Goal: Information Seeking & Learning: Learn about a topic

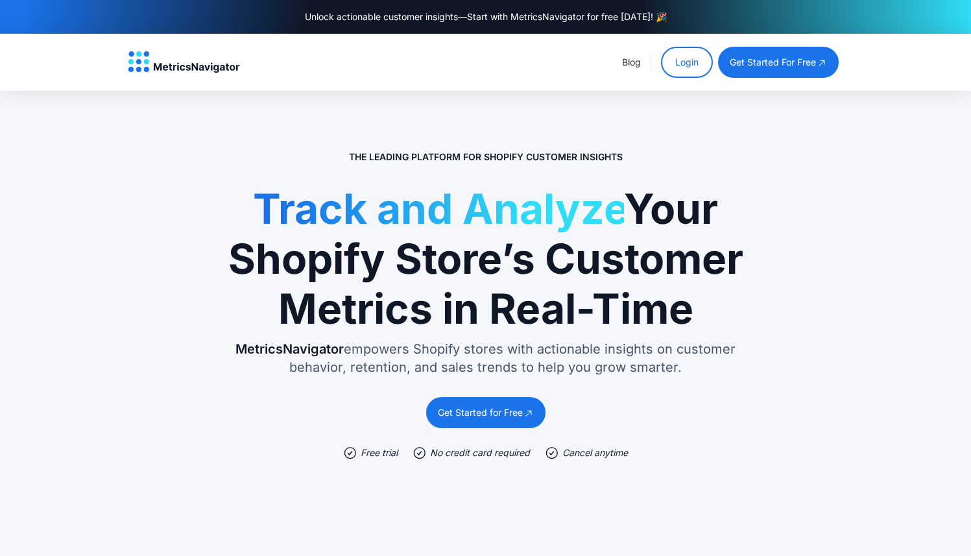
click at [689, 63] on link "Login" at bounding box center [687, 62] width 52 height 31
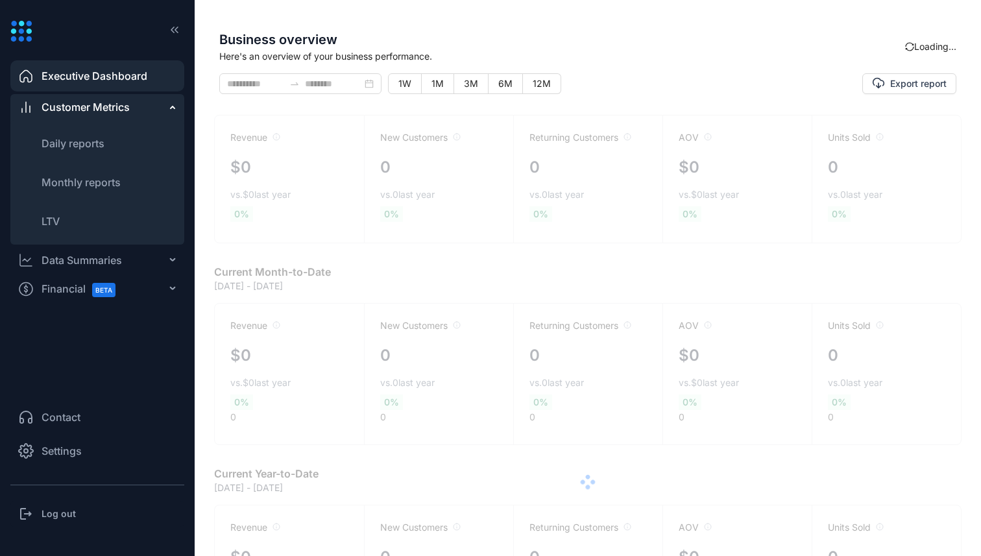
type input "**********"
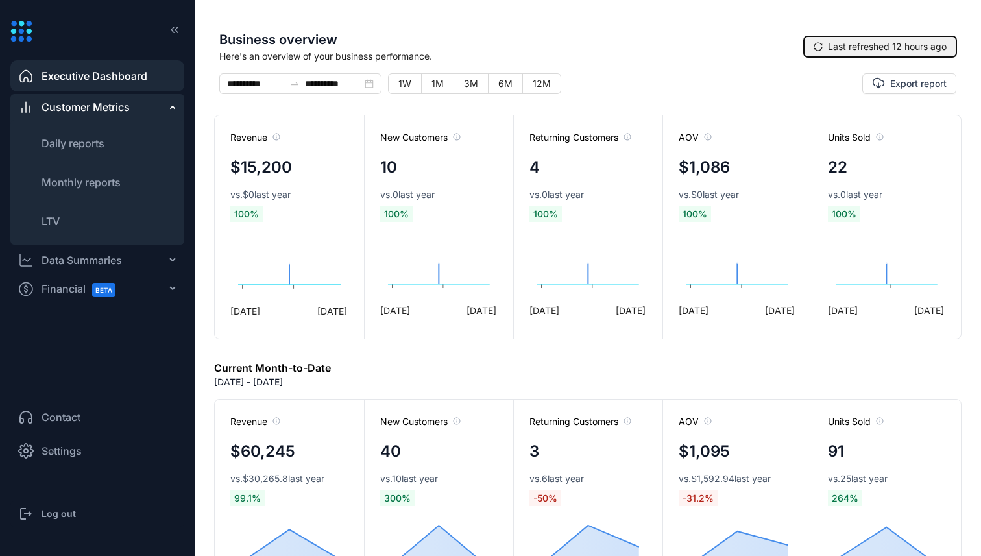
click at [828, 45] on span "Last refreshed 12 hours ago" at bounding box center [887, 47] width 119 height 14
click at [407, 52] on span "Here's an overview of your business performance." at bounding box center [544, 56] width 650 height 14
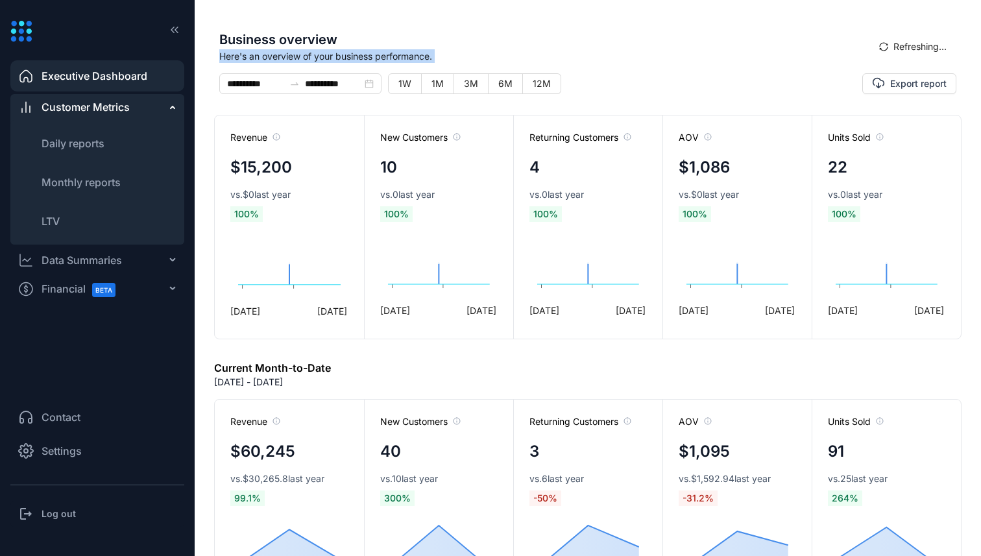
click at [407, 52] on span "Here's an overview of your business performance." at bounding box center [544, 56] width 650 height 14
click at [456, 48] on span "Business overview" at bounding box center [544, 39] width 650 height 19
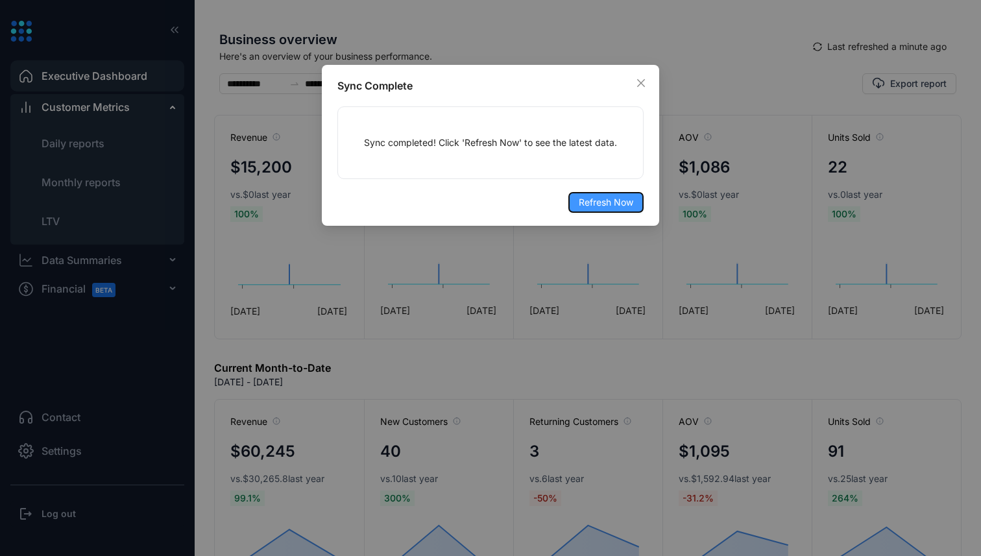
click at [606, 195] on span "Refresh Now" at bounding box center [606, 202] width 54 height 14
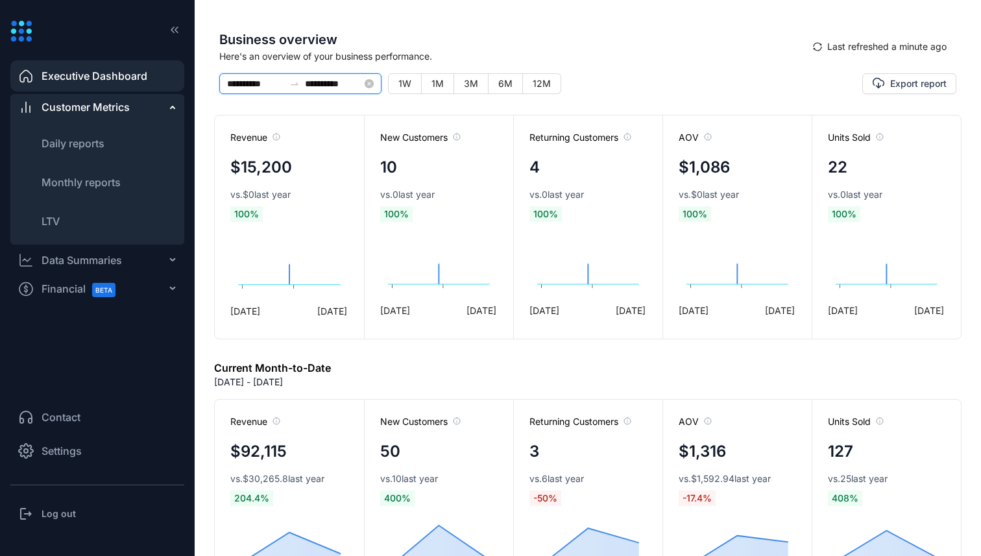
click at [269, 85] on input "**********" at bounding box center [255, 84] width 57 height 14
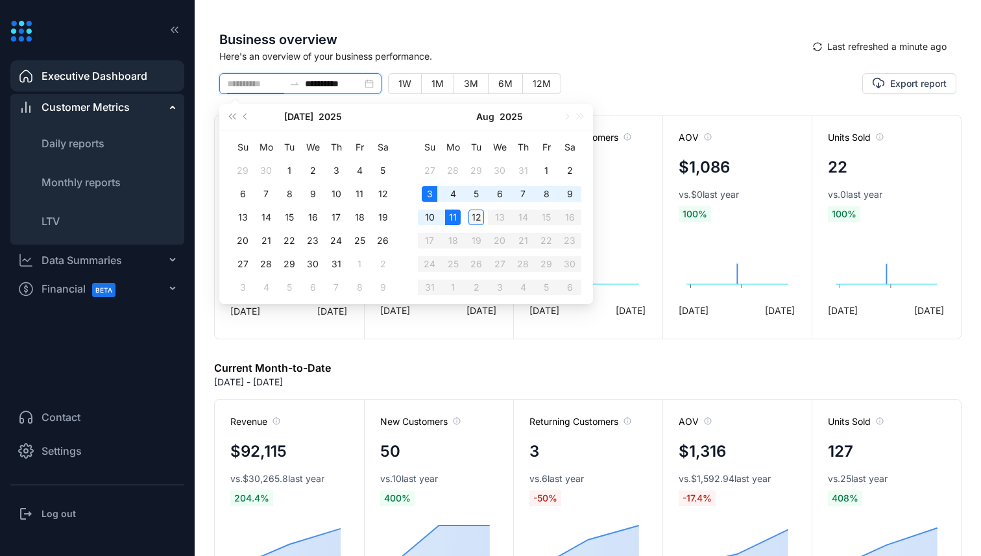
type input "**********"
click at [478, 218] on div "12" at bounding box center [476, 218] width 16 height 16
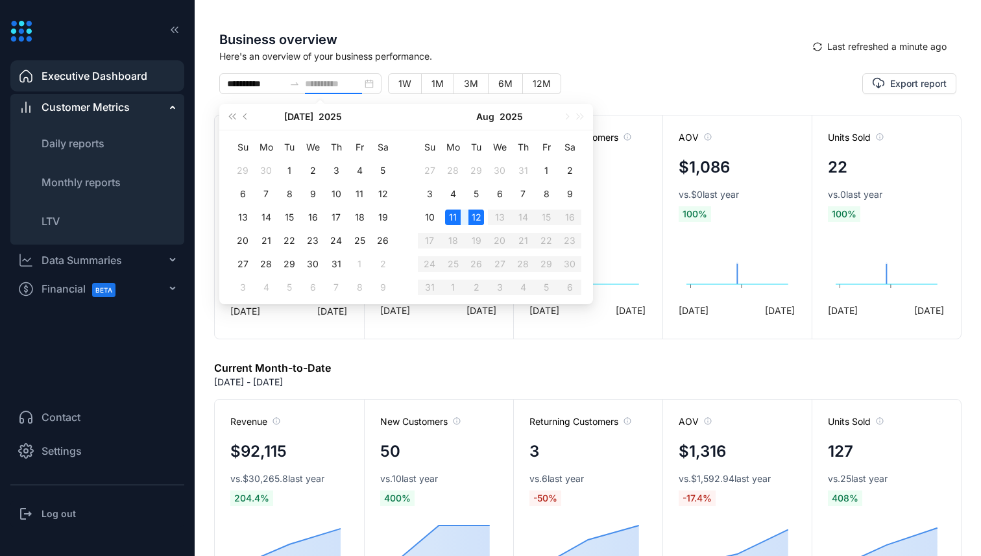
click at [478, 218] on div "12" at bounding box center [476, 218] width 16 height 16
type input "**********"
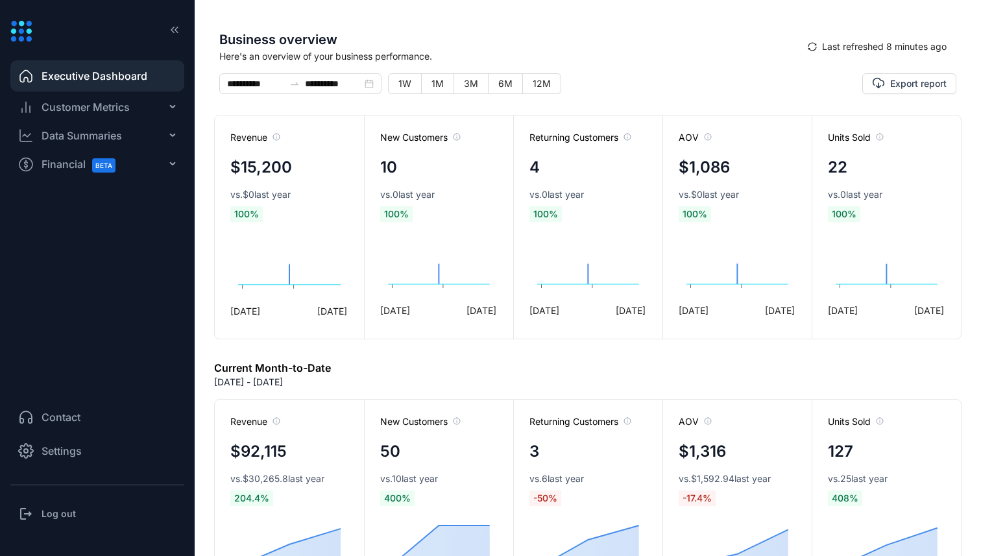
click at [151, 168] on div "Financial BETA" at bounding box center [97, 164] width 174 height 26
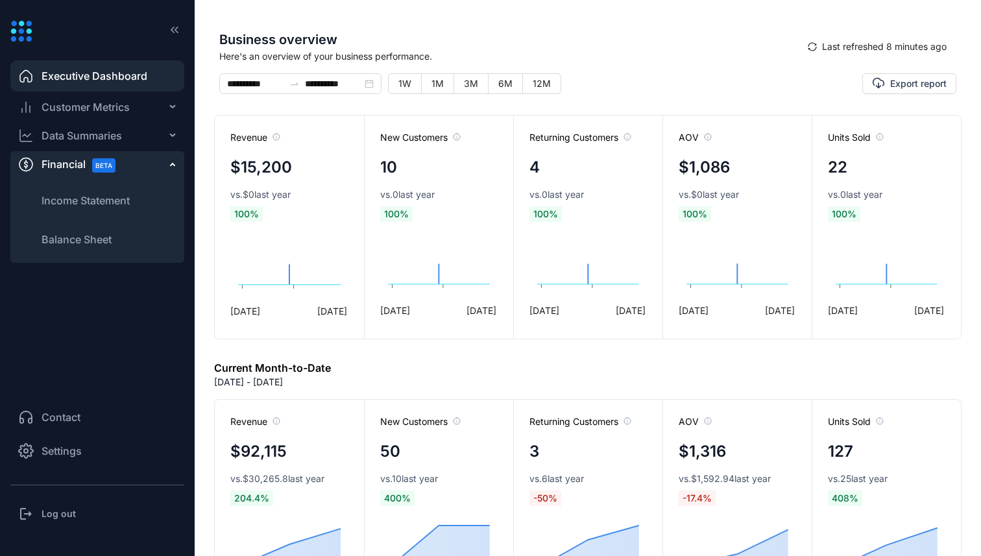
click at [164, 130] on div "Data Summaries" at bounding box center [97, 136] width 174 height 26
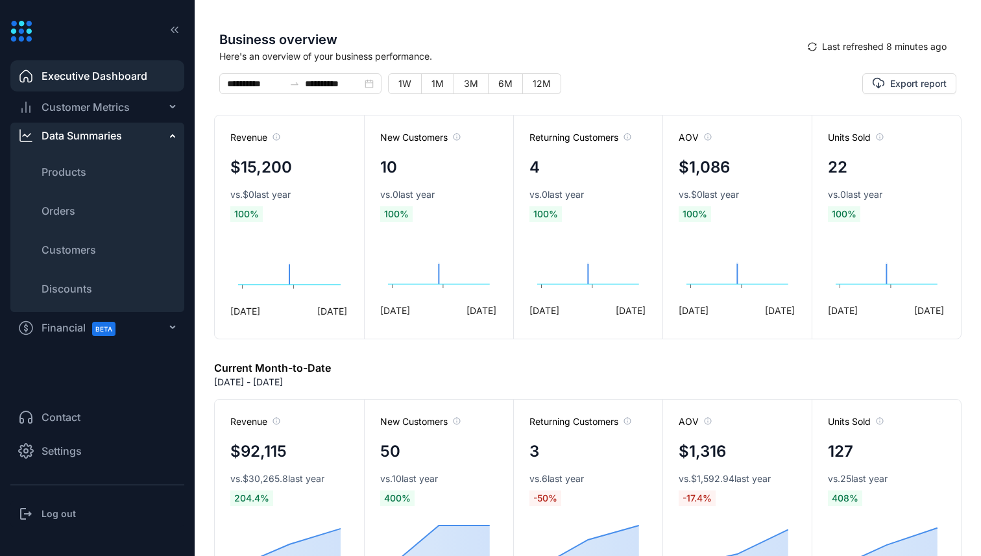
click at [163, 102] on div "Customer Metrics" at bounding box center [97, 107] width 174 height 26
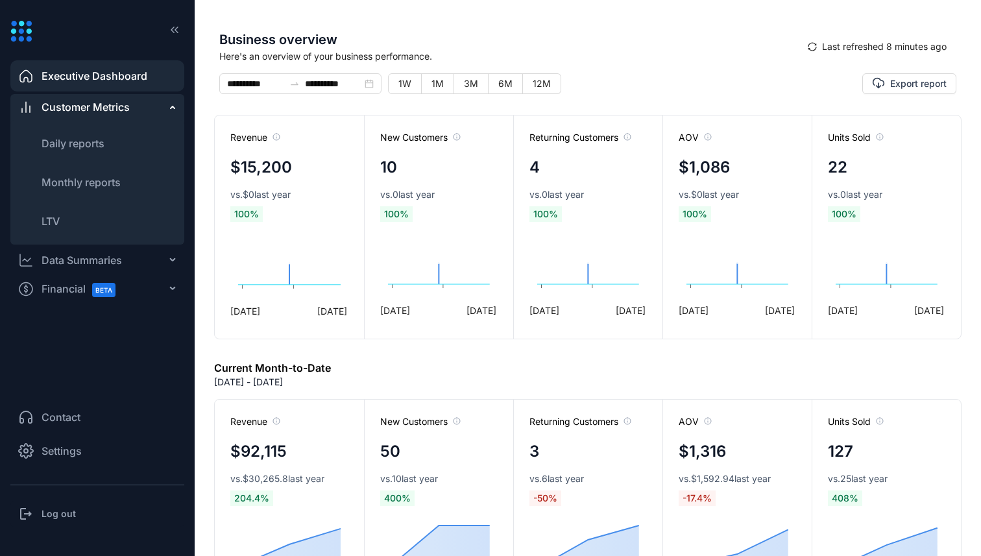
click at [150, 376] on ul "Executive Dashboard Customer Metrics Daily reports Monthly reports LTV Data Sum…" at bounding box center [97, 221] width 174 height 326
click at [76, 453] on span "Settings" at bounding box center [62, 451] width 40 height 16
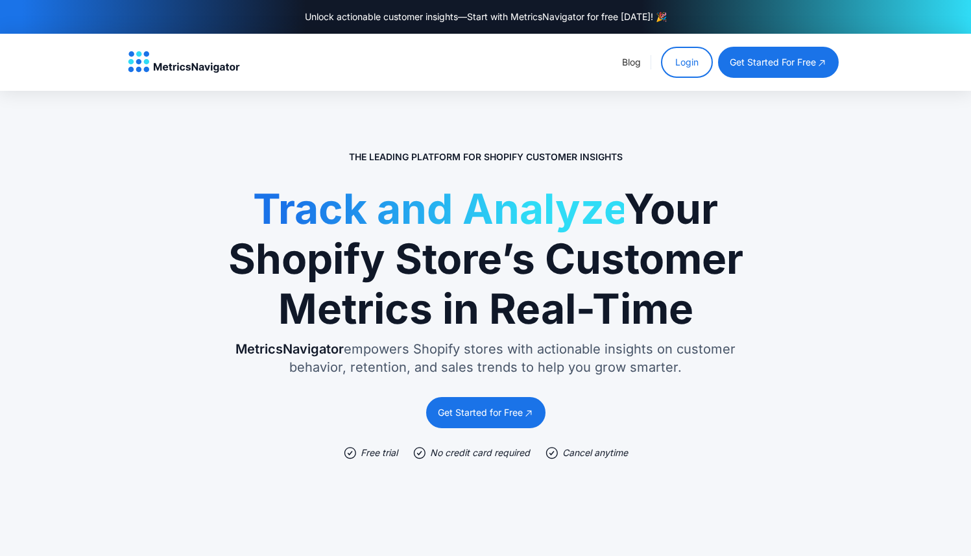
click at [676, 60] on link "Login" at bounding box center [687, 62] width 52 height 31
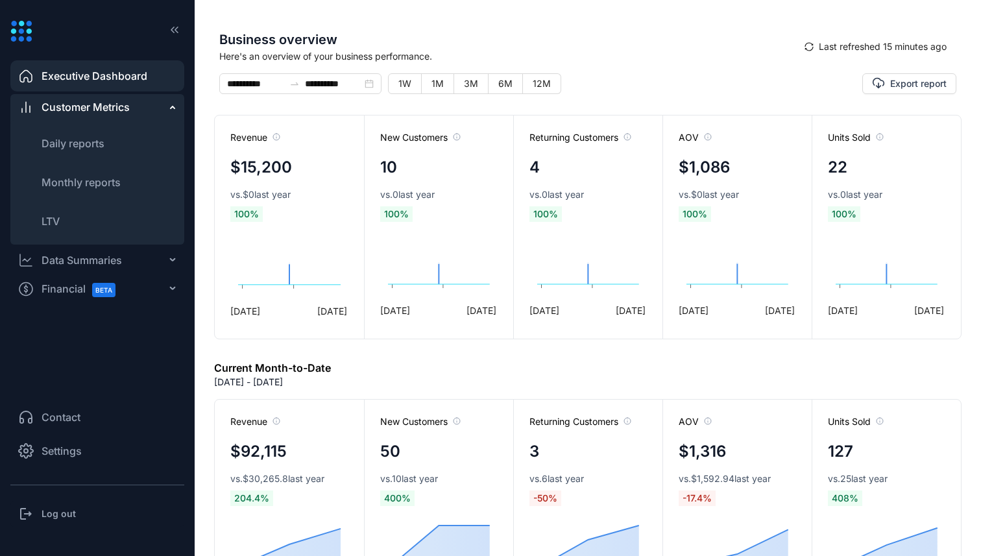
click at [146, 293] on div "Financial BETA" at bounding box center [97, 289] width 174 height 26
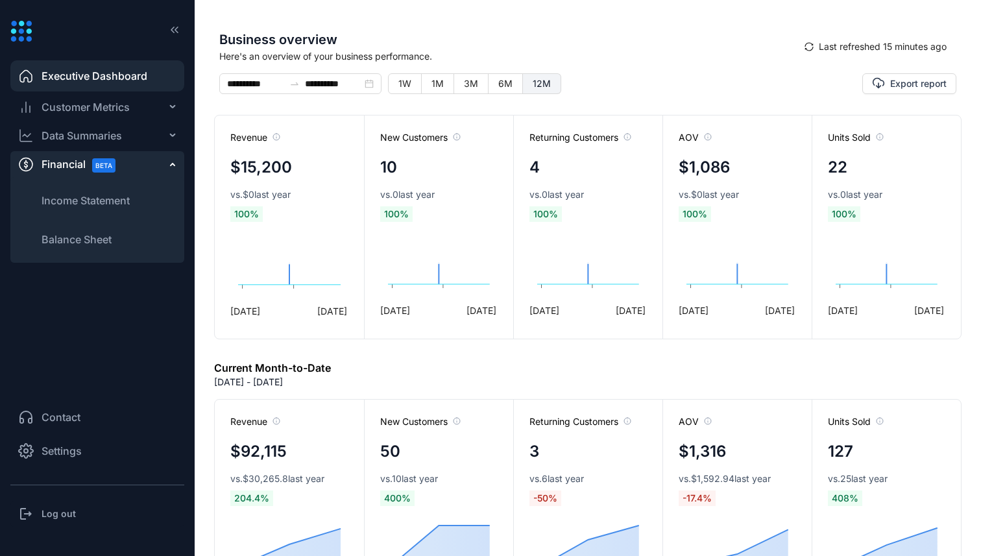
click at [541, 82] on span "12M" at bounding box center [542, 83] width 18 height 11
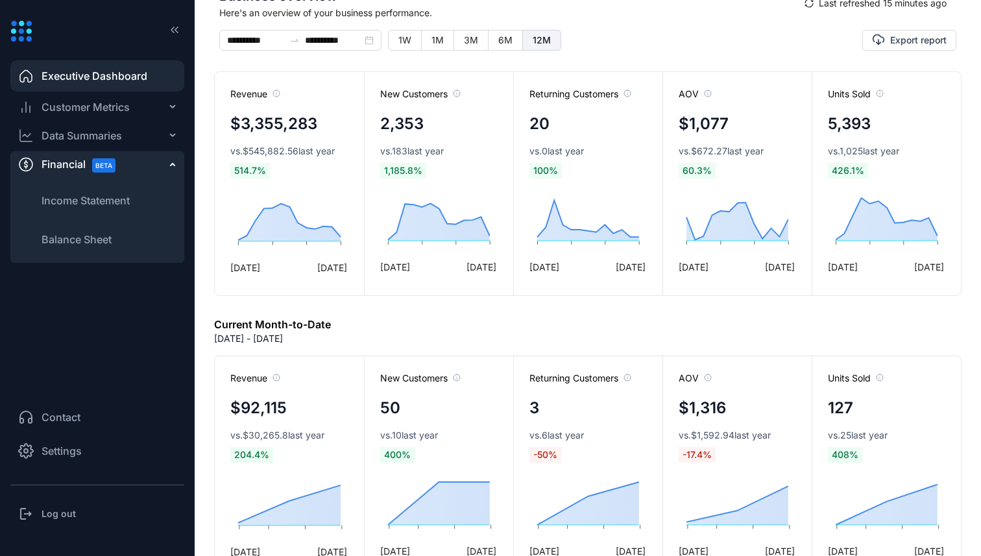
scroll to position [35, 0]
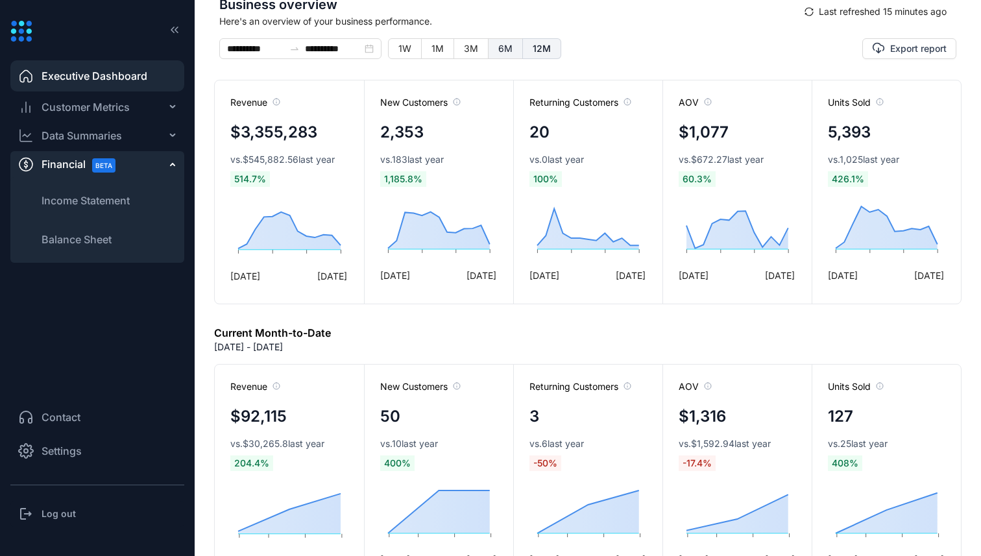
click at [499, 47] on span "6M" at bounding box center [505, 48] width 14 height 11
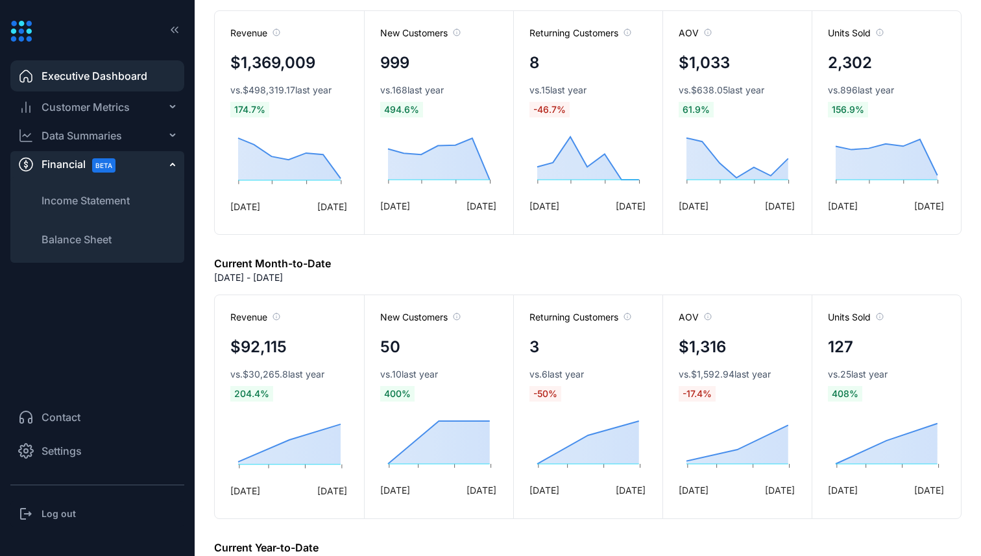
scroll to position [0, 0]
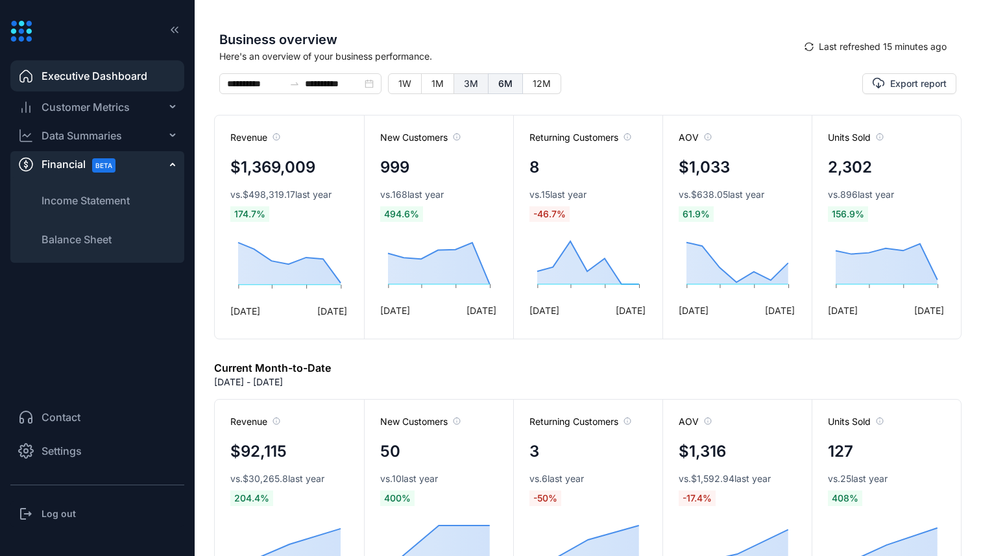
click at [464, 80] on span "3M" at bounding box center [471, 83] width 14 height 11
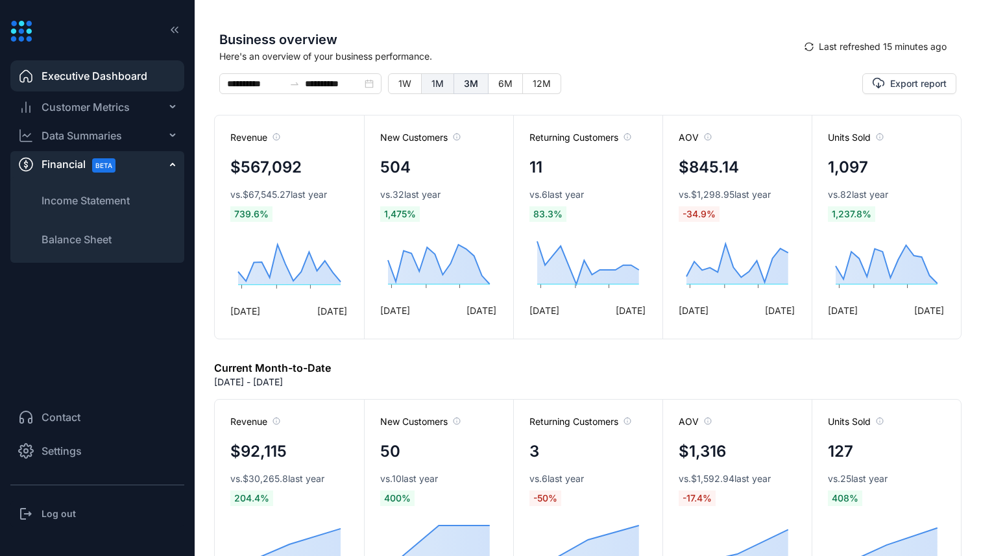
click at [437, 83] on span "1M" at bounding box center [437, 83] width 12 height 11
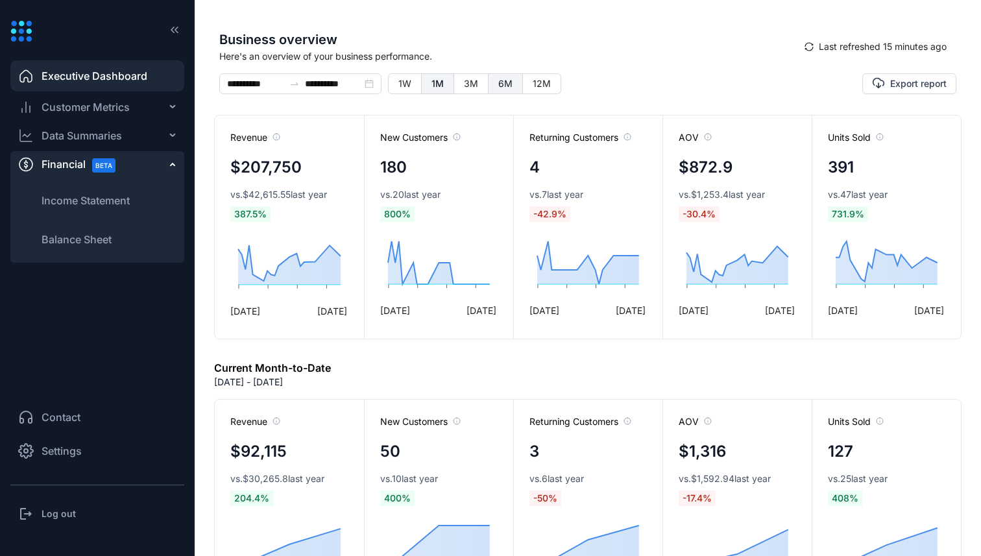
click at [498, 88] on span "6M" at bounding box center [505, 83] width 14 height 11
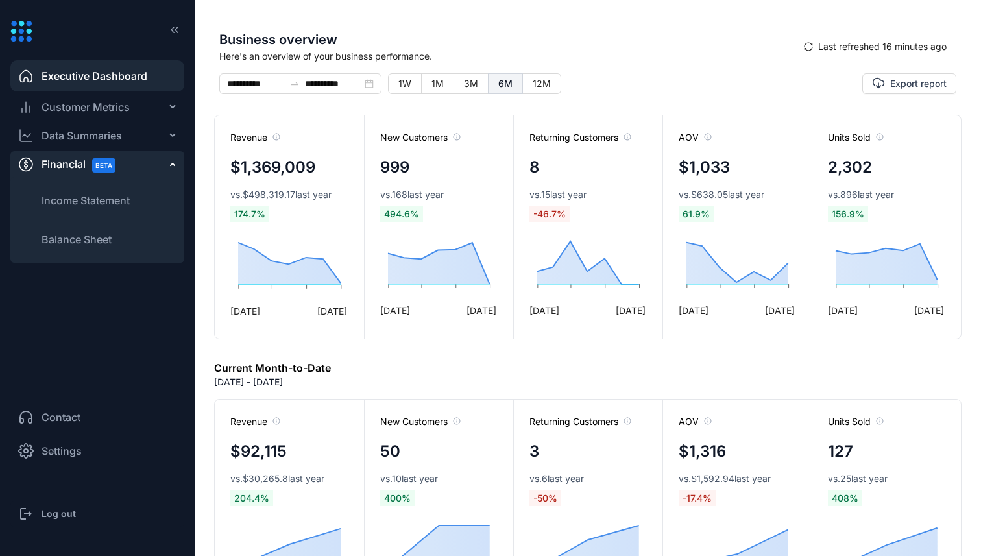
click at [538, 99] on div "**********" at bounding box center [464, 88] width 491 height 31
click at [538, 85] on span "12M" at bounding box center [542, 83] width 18 height 11
type input "**********"
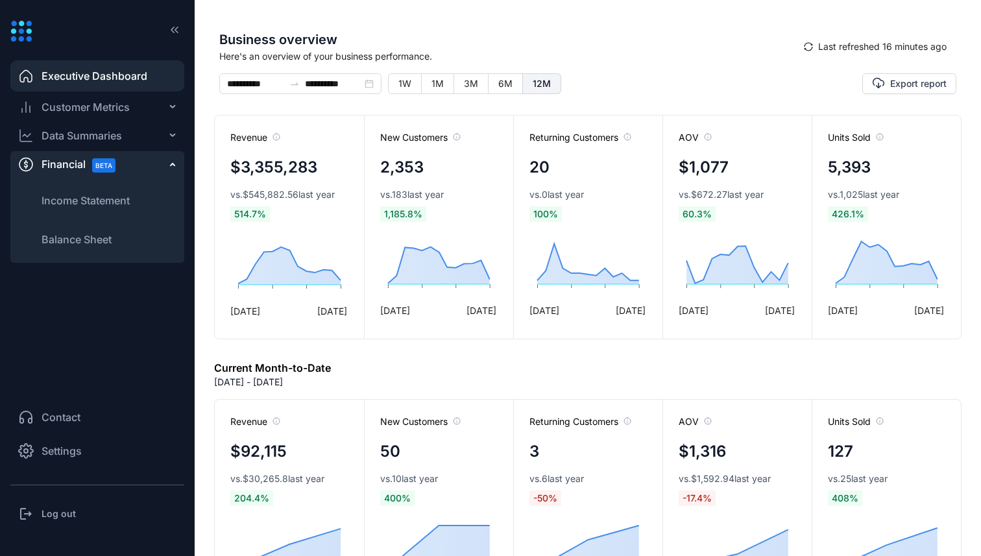
click at [109, 109] on span "Customer Metrics" at bounding box center [86, 107] width 88 height 16
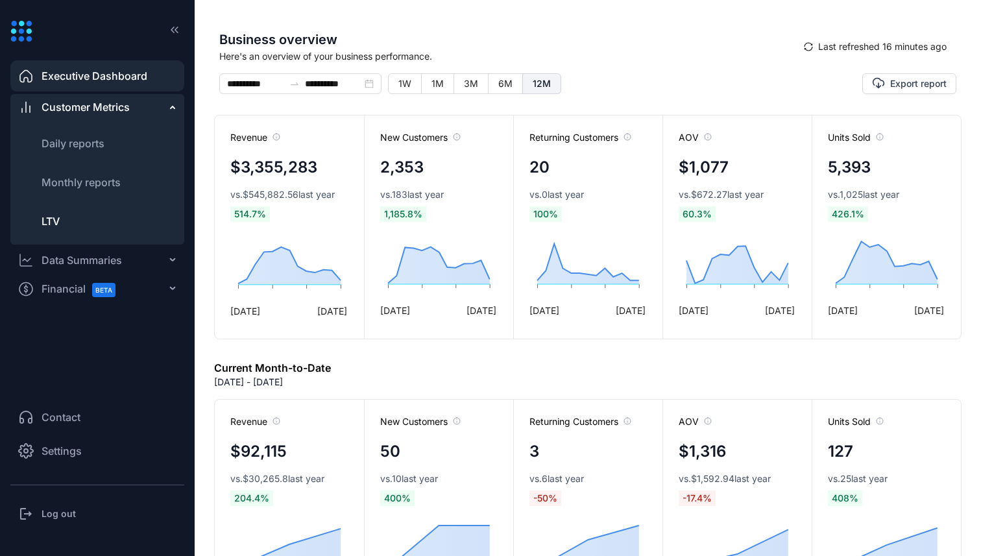
click at [60, 218] on li "LTV" at bounding box center [97, 221] width 174 height 31
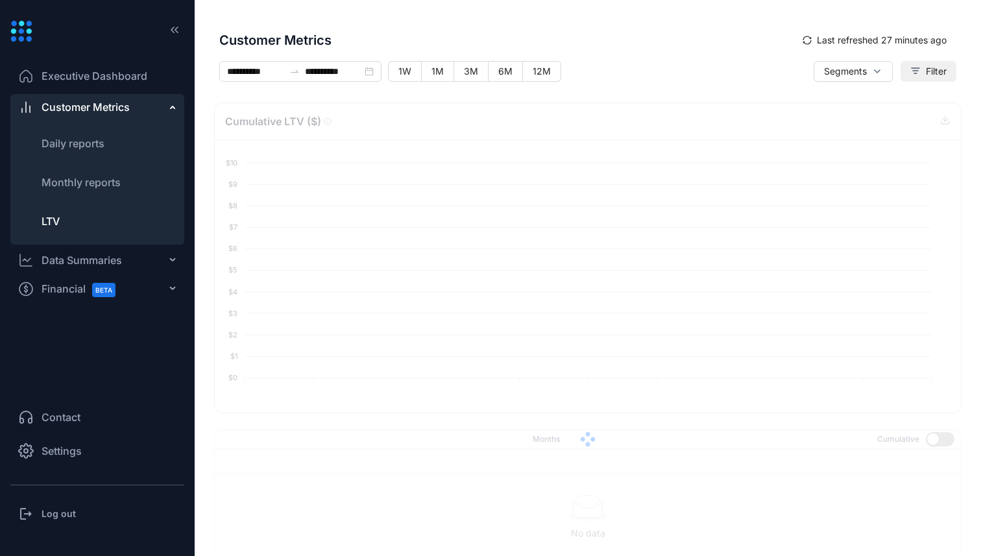
type input "*"
click at [926, 71] on span "Filter" at bounding box center [936, 71] width 21 height 14
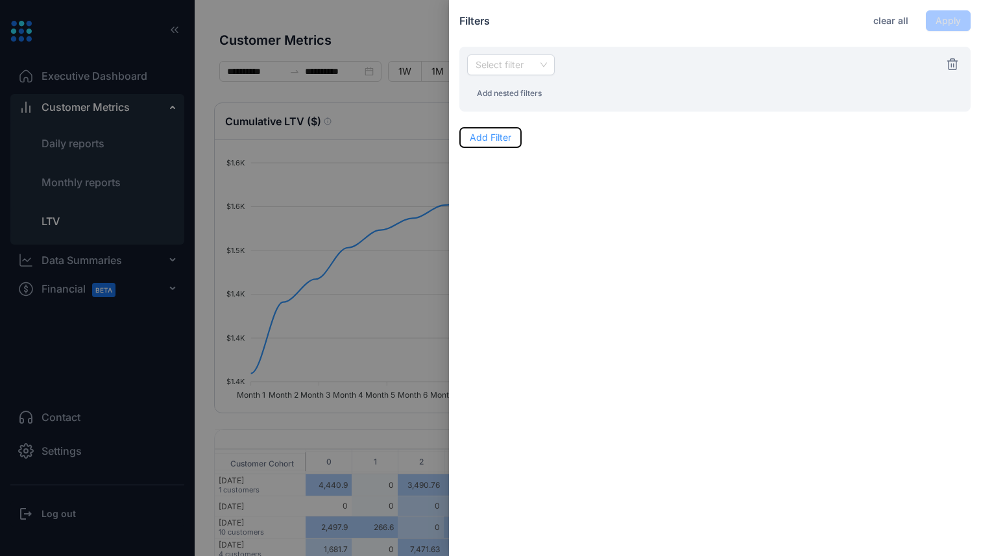
click at [499, 136] on span "Add Filter" at bounding box center [491, 137] width 42 height 14
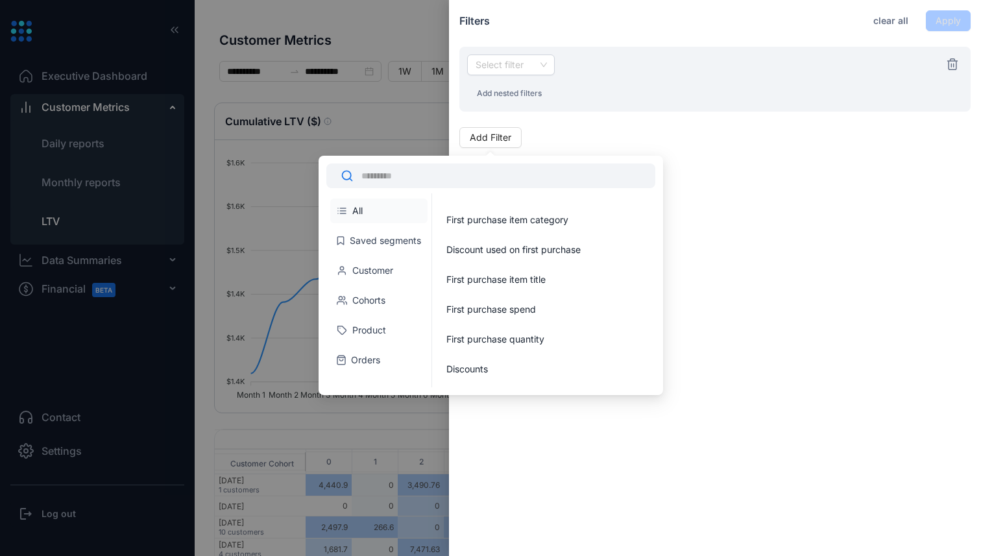
click at [377, 355] on li "Orders" at bounding box center [378, 360] width 97 height 25
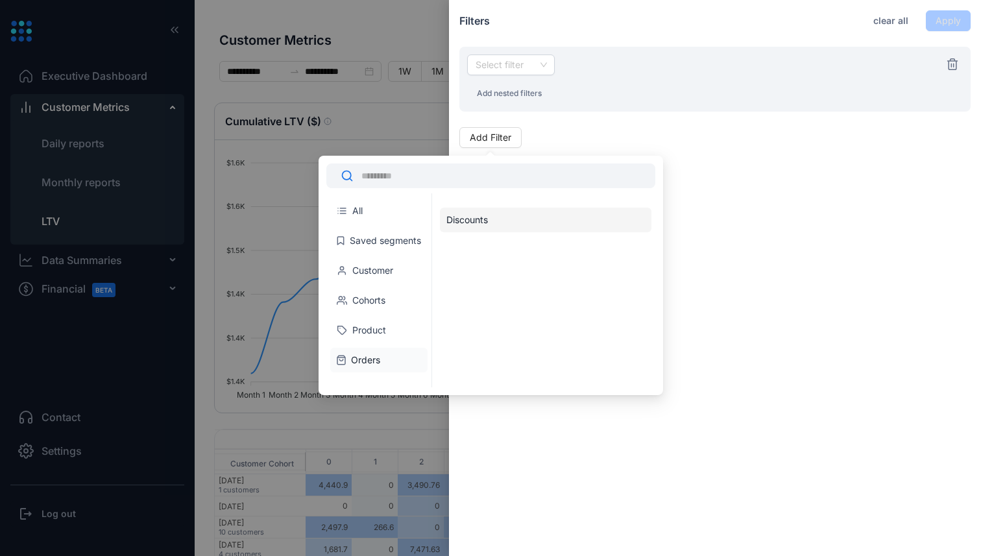
click at [469, 218] on li "Discounts" at bounding box center [545, 220] width 211 height 25
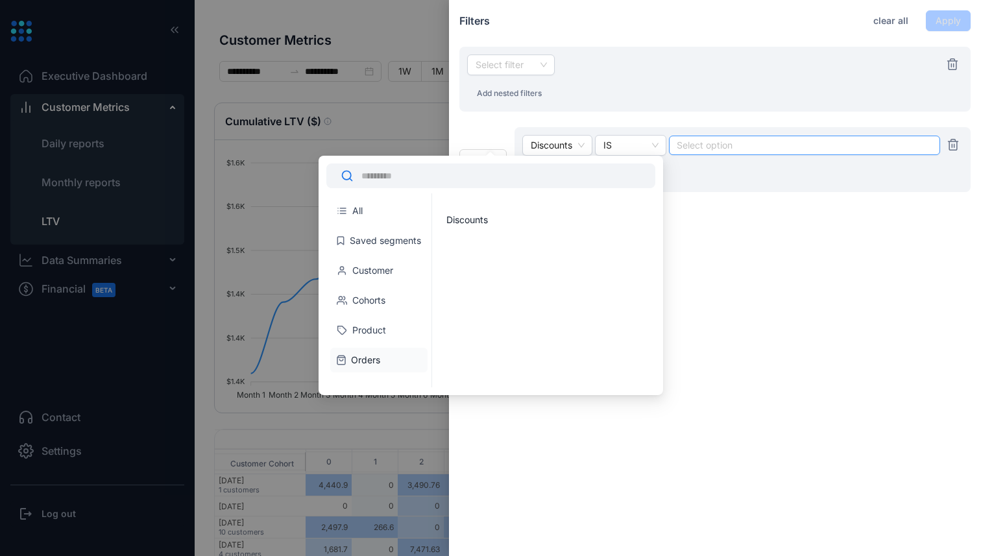
click at [715, 145] on div at bounding box center [804, 145] width 254 height 9
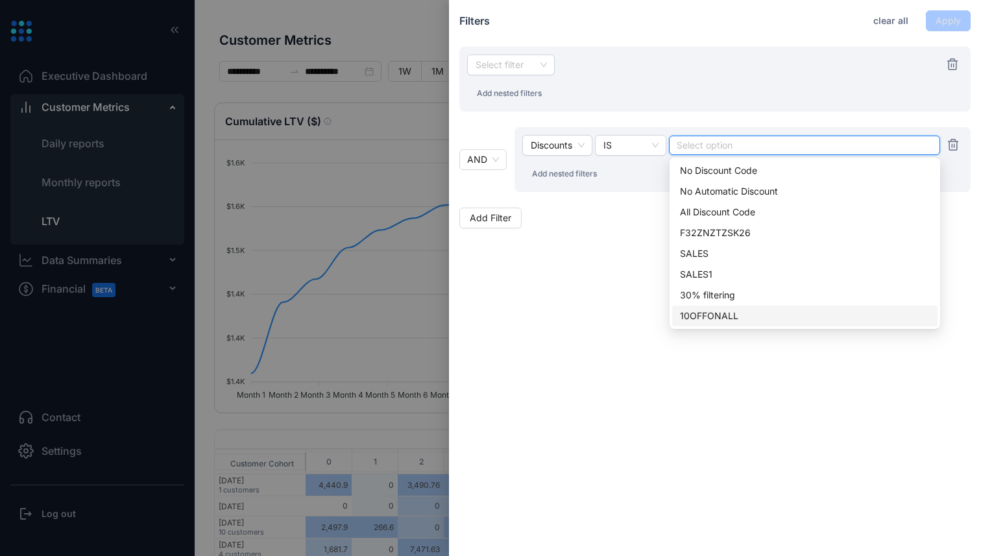
click at [712, 313] on div "10OFFONALL" at bounding box center [805, 316] width 250 height 14
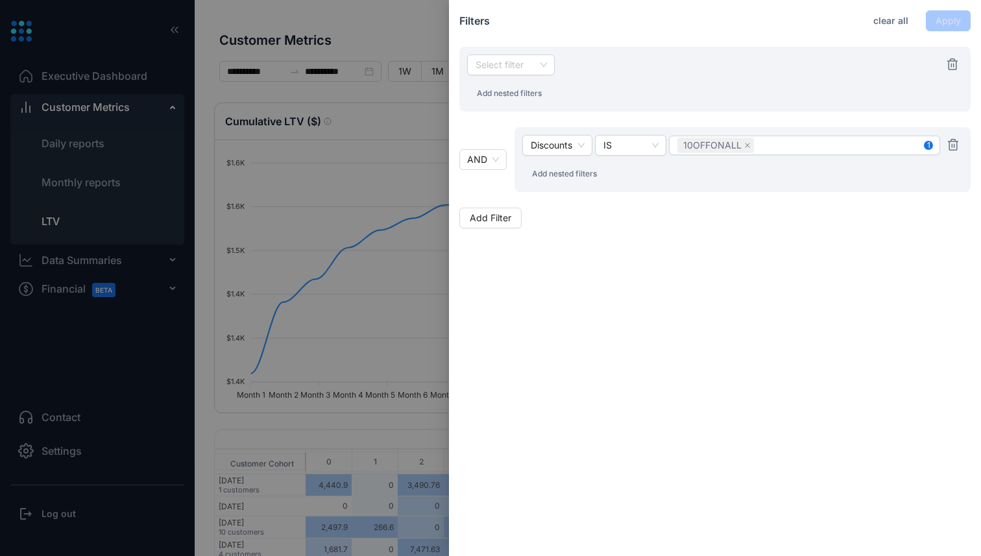
click at [577, 310] on div "Filters clear all Apply Select filter Add nested filters AND Discounts IS 10OFF…" at bounding box center [715, 278] width 532 height 556
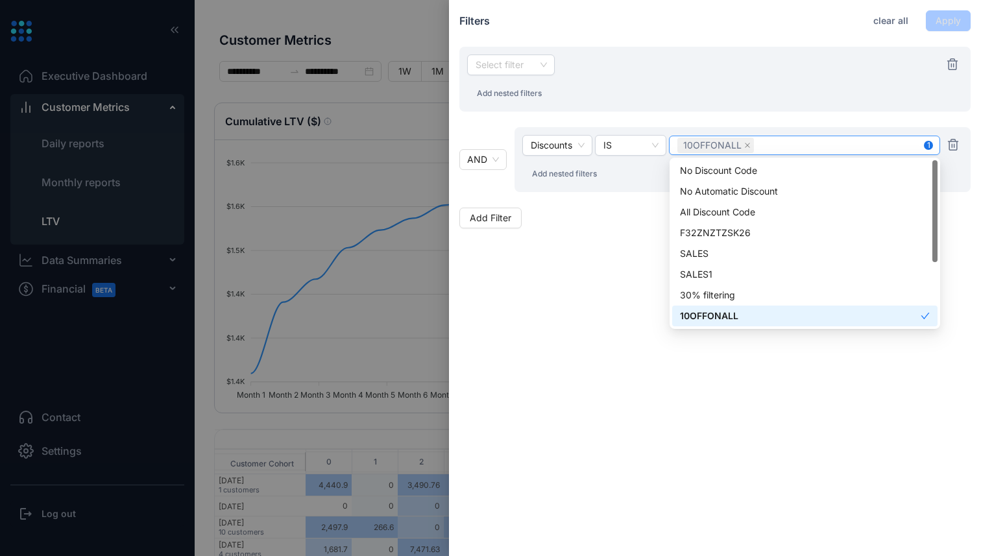
click at [768, 140] on div "10OFFONALL" at bounding box center [804, 145] width 254 height 18
click at [710, 102] on div "Select filter Add nested filters" at bounding box center [714, 79] width 511 height 65
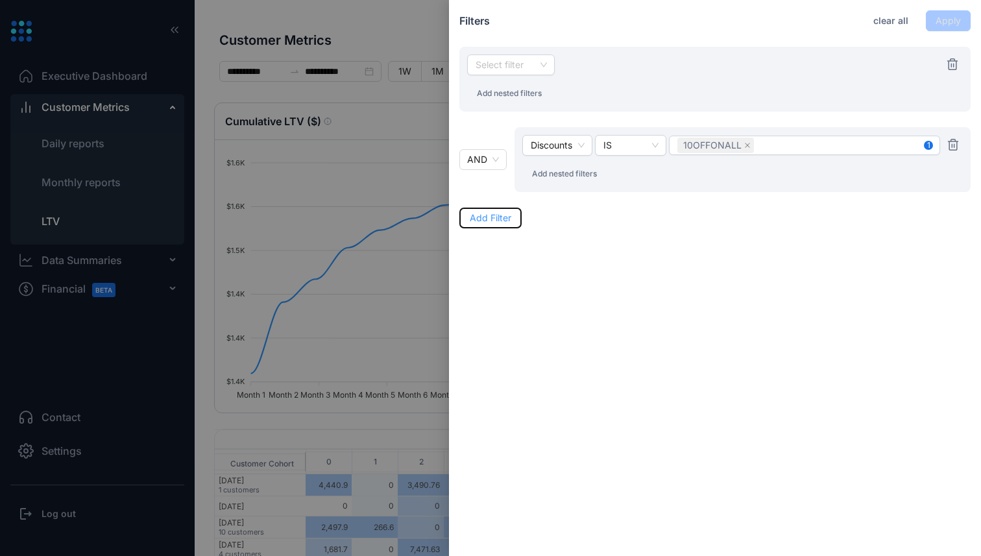
click at [510, 215] on span "Add Filter" at bounding box center [491, 218] width 42 height 14
click at [955, 146] on icon "button" at bounding box center [953, 144] width 12 height 13
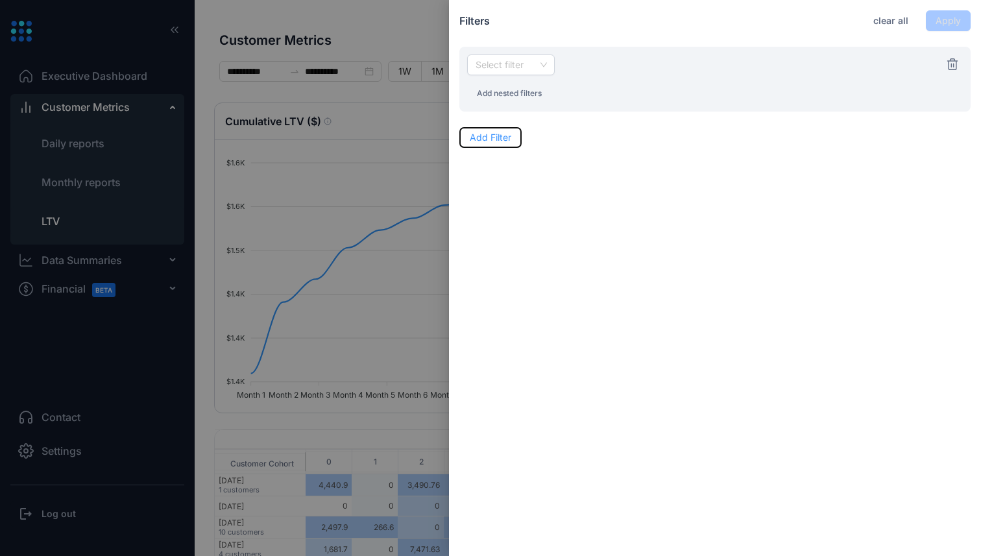
click at [494, 138] on span "Add Filter" at bounding box center [491, 137] width 42 height 14
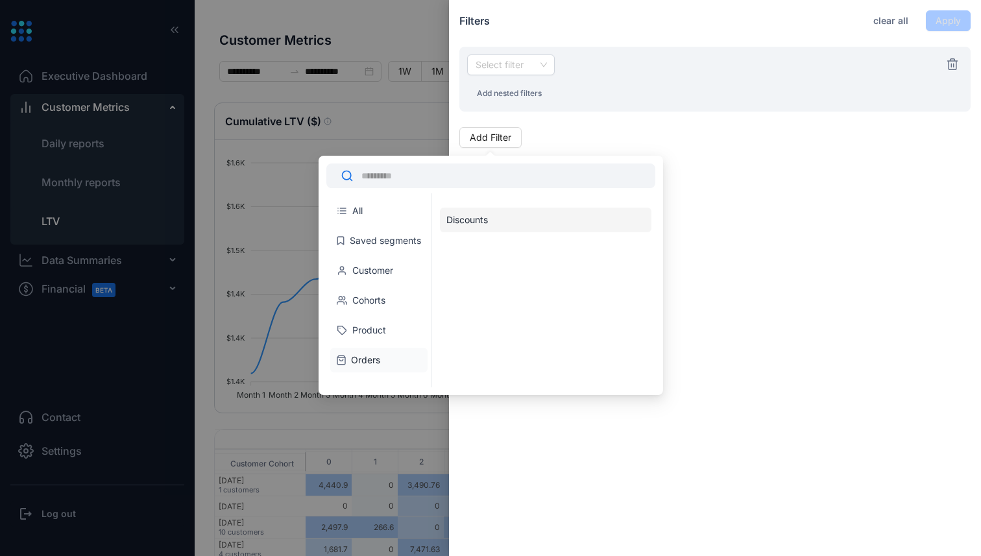
click at [483, 214] on li "Discounts" at bounding box center [545, 220] width 211 height 25
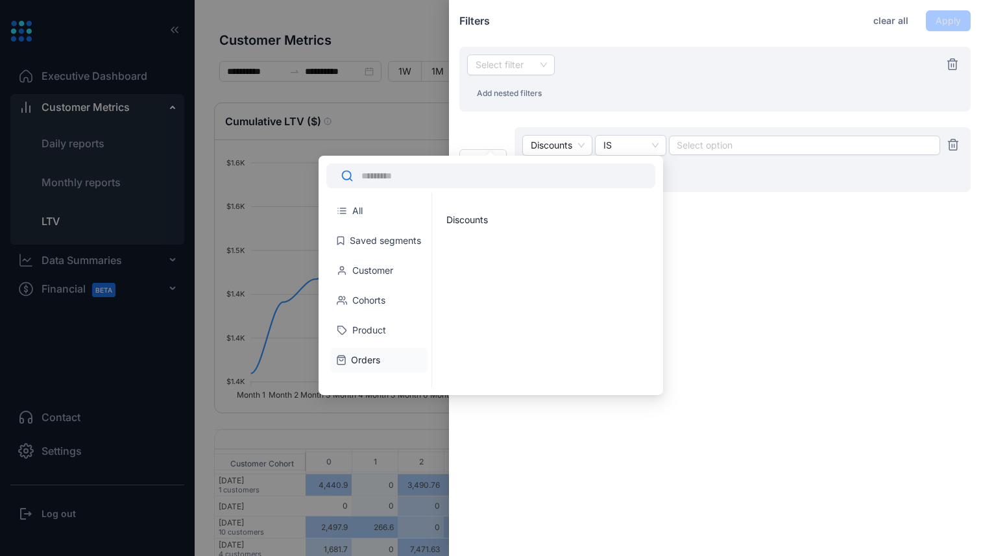
click at [597, 130] on div "Discounts IS Select option Add nested filters" at bounding box center [742, 159] width 456 height 65
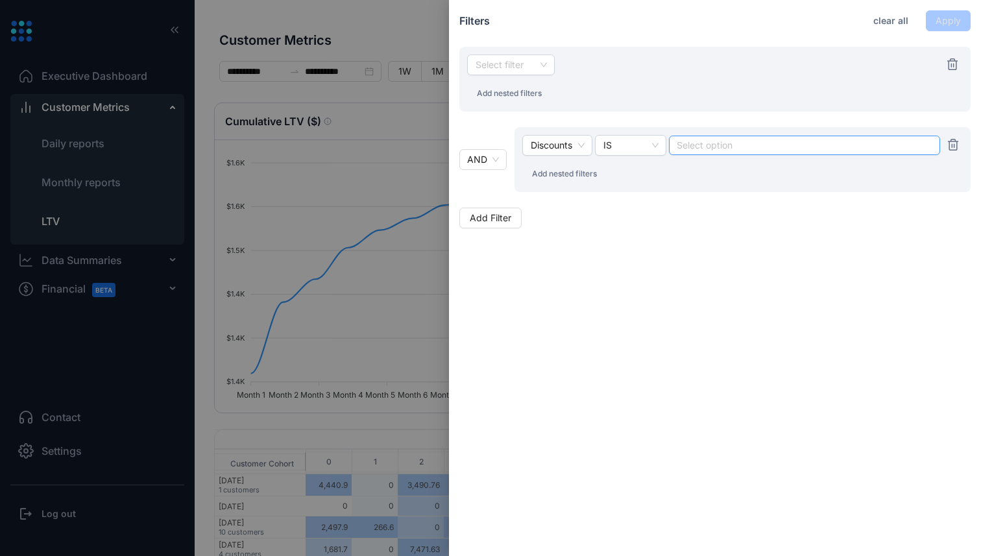
click at [718, 136] on div "Select option" at bounding box center [804, 145] width 271 height 19
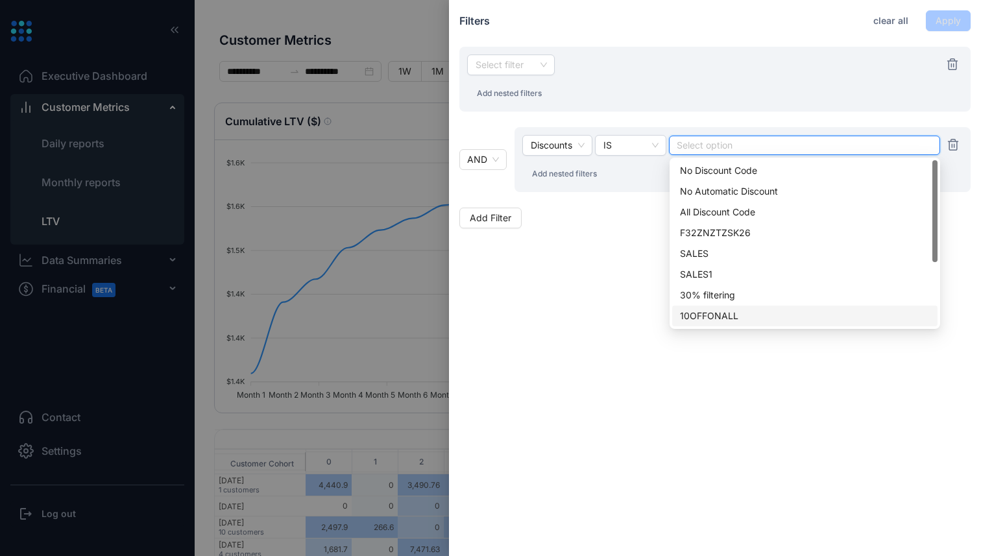
click at [711, 315] on div "10OFFONALL" at bounding box center [805, 316] width 250 height 14
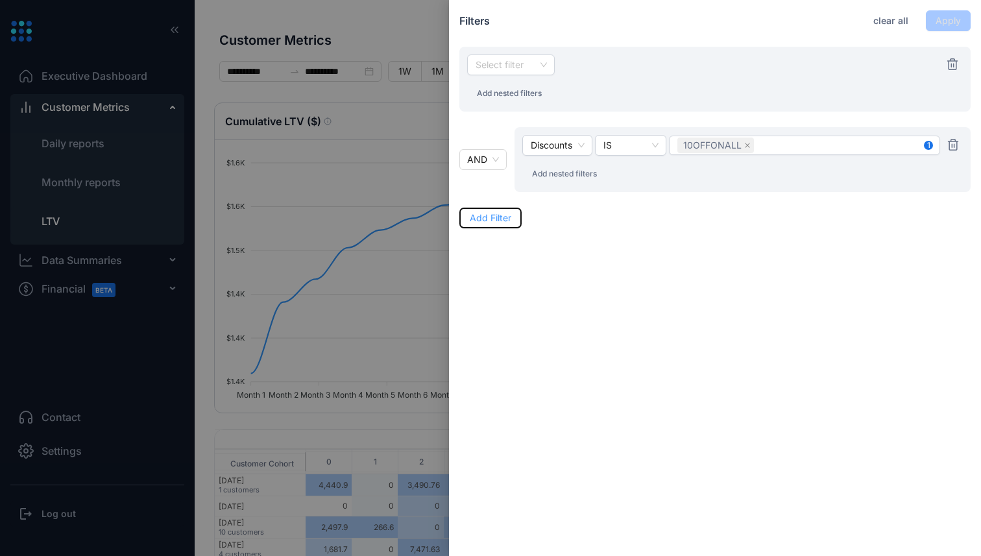
click at [505, 215] on span "Add Filter" at bounding box center [491, 218] width 42 height 14
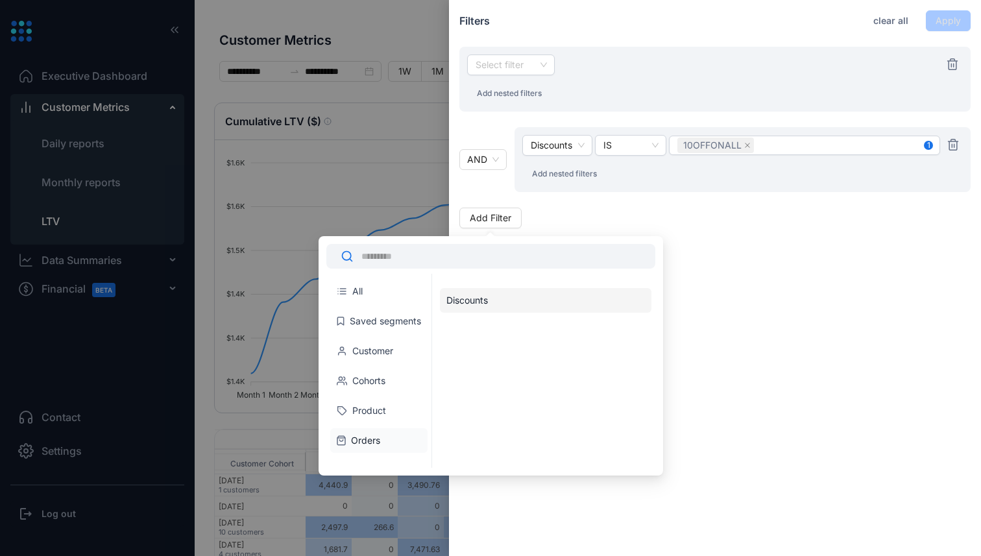
click at [466, 305] on li "Discounts" at bounding box center [545, 300] width 211 height 25
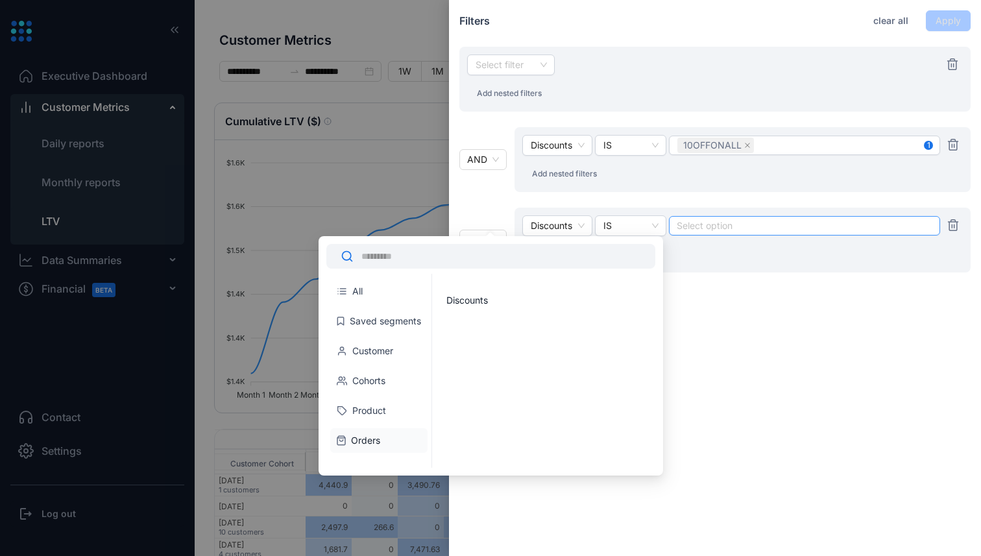
click at [701, 224] on div at bounding box center [804, 225] width 254 height 9
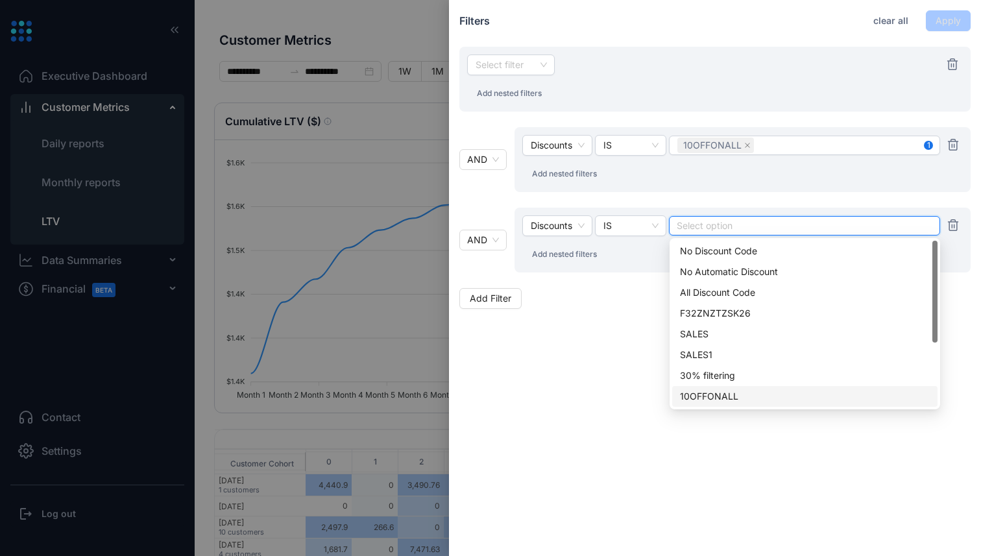
click at [719, 392] on div "10OFFONALL" at bounding box center [805, 396] width 250 height 14
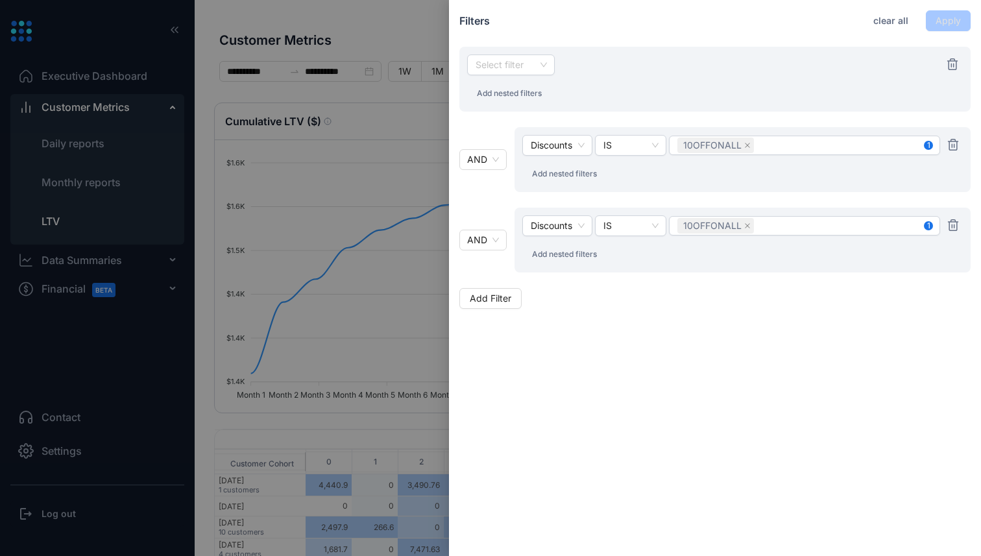
click at [778, 130] on div "Discounts IS 10OFFONALL 1 Add nested filters" at bounding box center [742, 159] width 456 height 65
click at [799, 353] on div "Filters clear all Apply Select filter Add nested filters AND Discounts IS 10OFF…" at bounding box center [715, 278] width 532 height 556
click at [723, 64] on div "Select filter" at bounding box center [703, 64] width 473 height 21
click at [521, 69] on input "search" at bounding box center [511, 64] width 72 height 19
click at [531, 65] on input "search" at bounding box center [511, 64] width 72 height 19
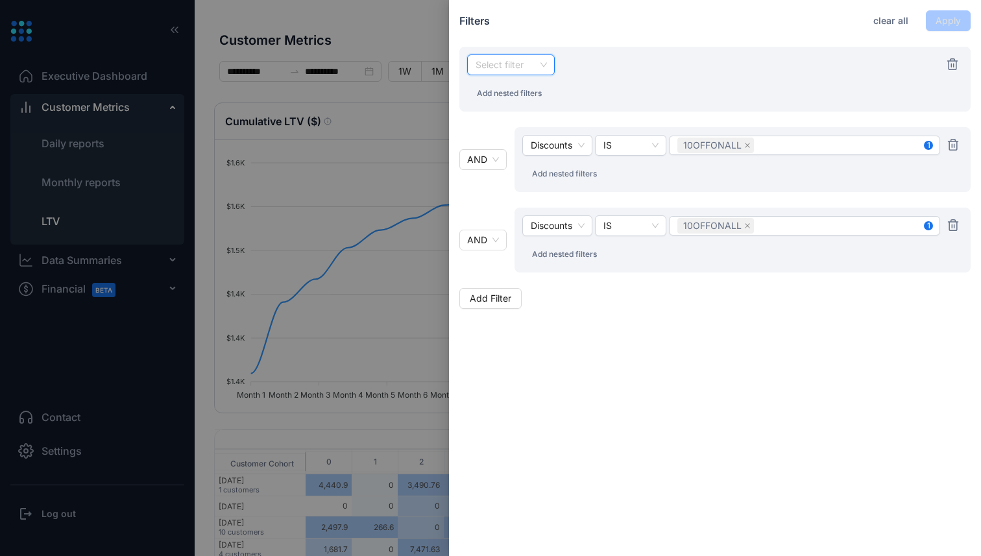
click at [952, 227] on icon "button" at bounding box center [953, 225] width 12 height 13
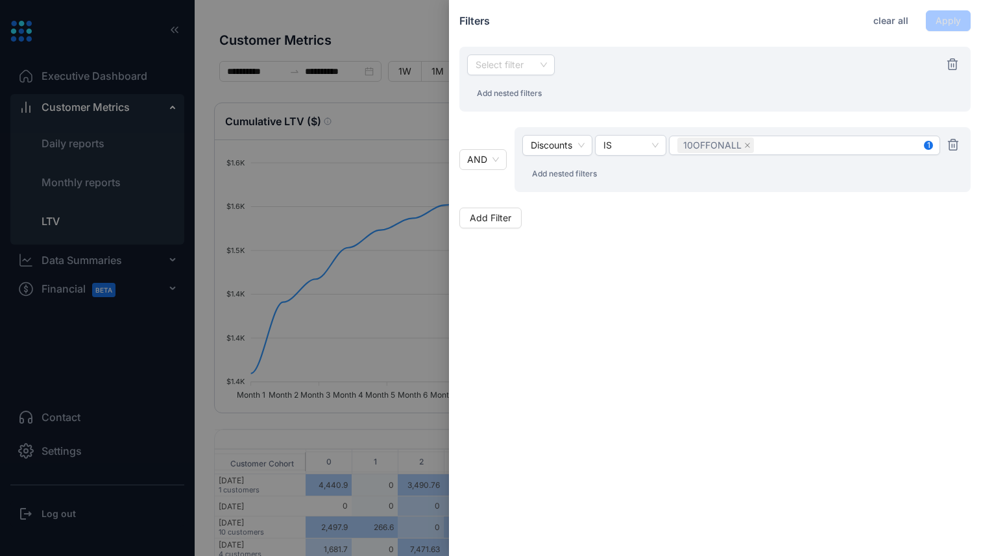
click at [955, 147] on icon "button" at bounding box center [953, 144] width 12 height 13
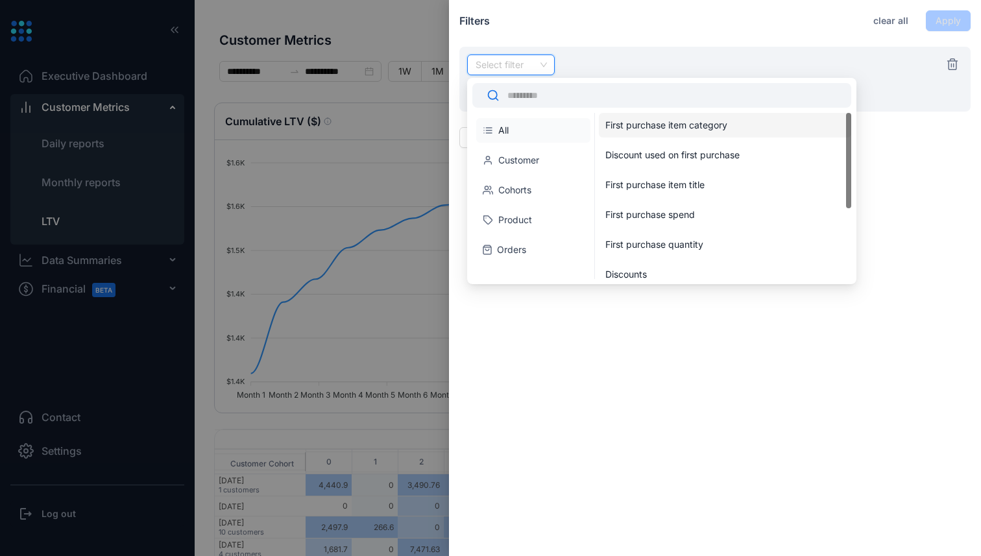
click at [533, 67] on input "search" at bounding box center [511, 64] width 72 height 19
click at [533, 248] on li "Orders" at bounding box center [533, 249] width 114 height 25
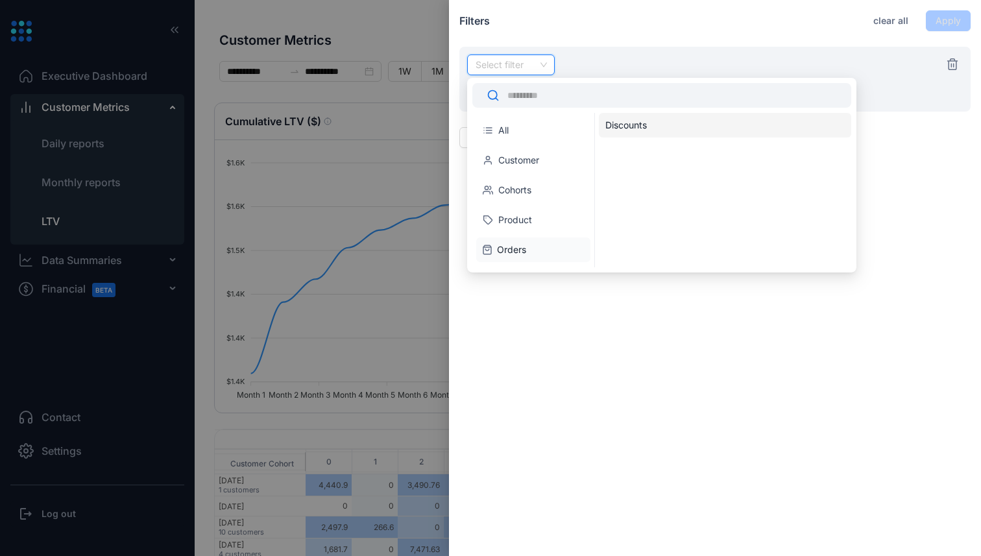
click at [653, 126] on div "Discounts" at bounding box center [722, 125] width 234 height 13
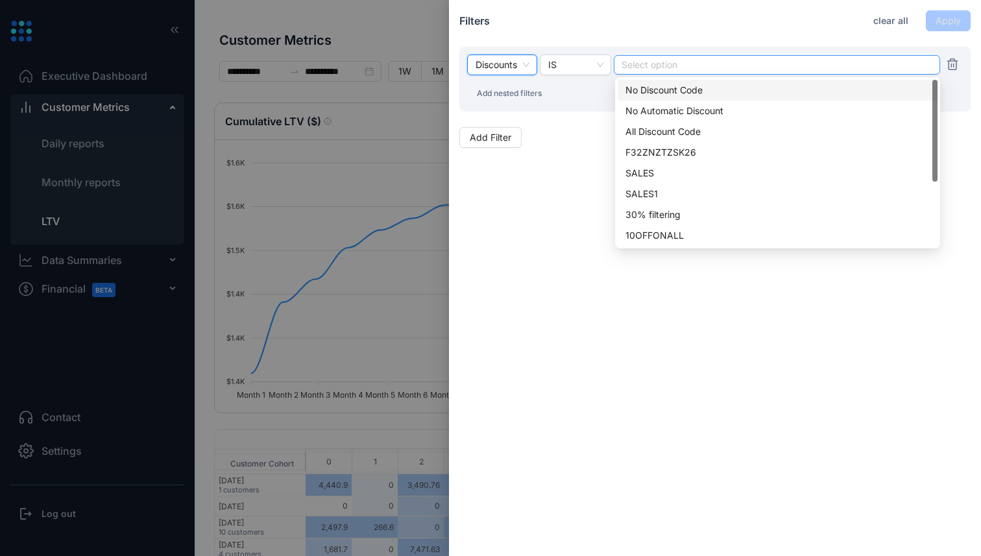
click at [649, 55] on div "Select option" at bounding box center [777, 64] width 326 height 19
click at [665, 236] on div "10OFFONALL" at bounding box center [777, 235] width 304 height 14
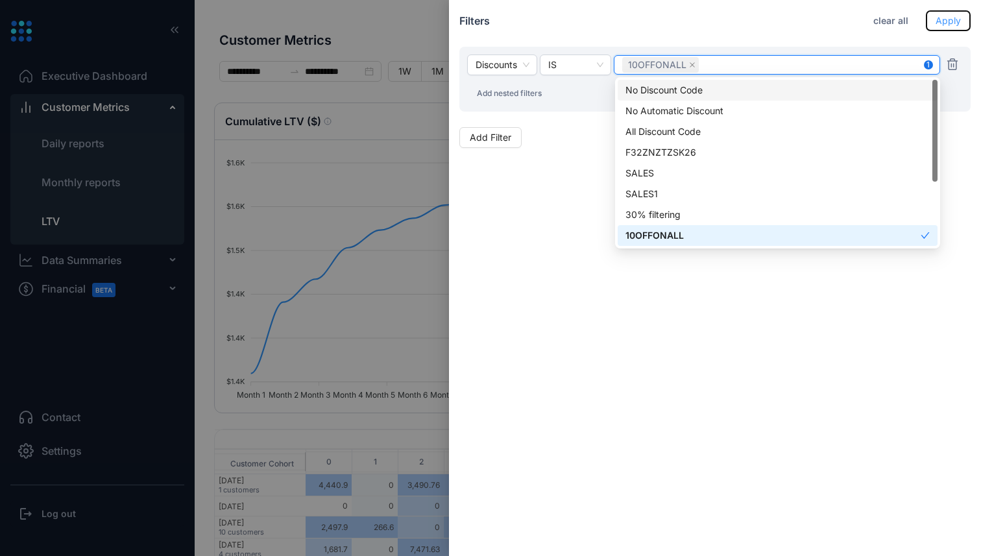
click at [948, 24] on span "Apply" at bounding box center [947, 21] width 25 height 14
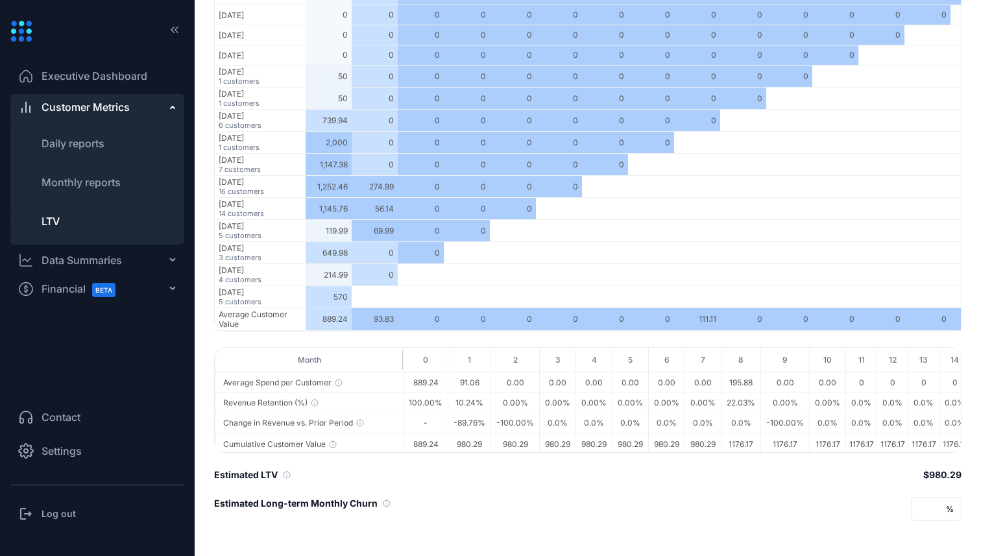
scroll to position [543, 0]
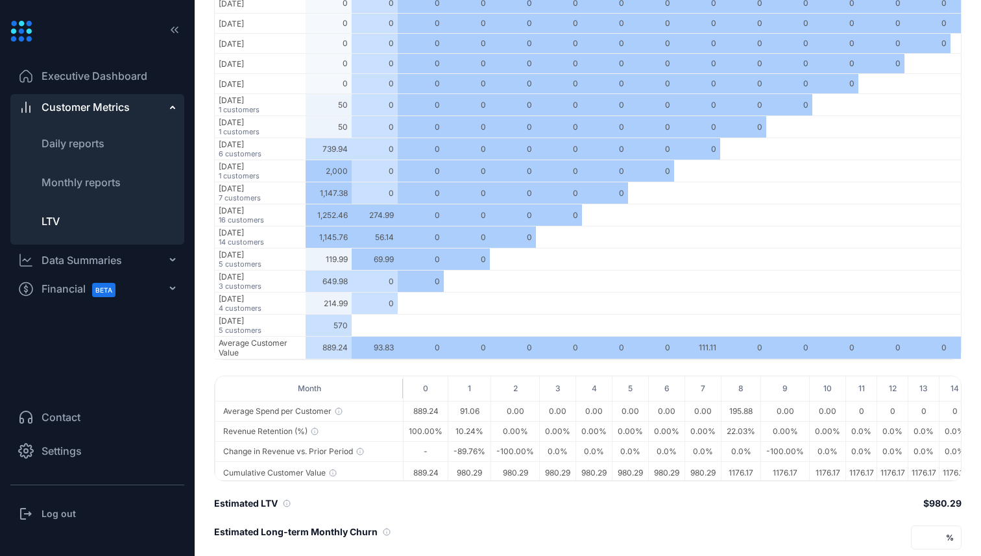
click at [114, 75] on span "Executive Dashboard" at bounding box center [95, 76] width 106 height 16
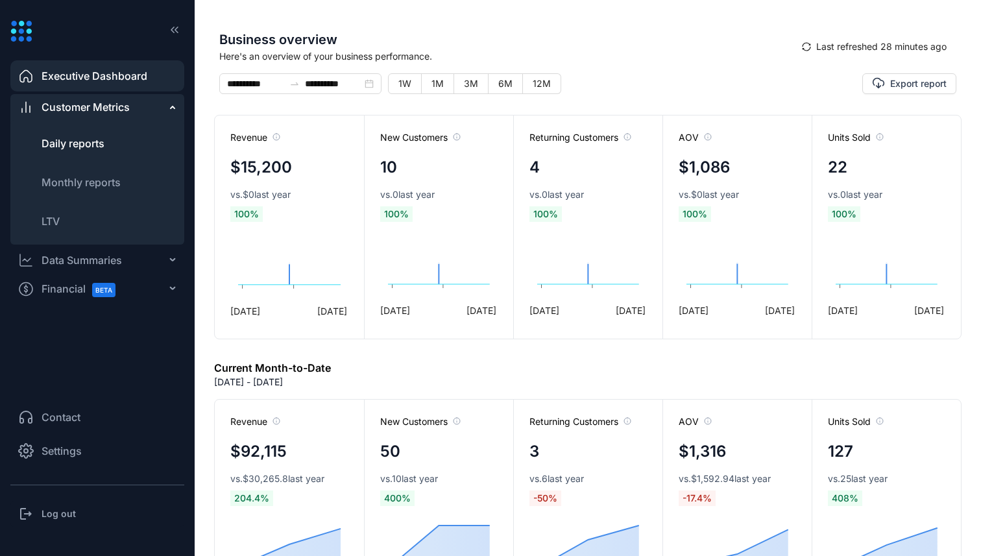
click at [110, 143] on li "Daily reports" at bounding box center [97, 143] width 174 height 31
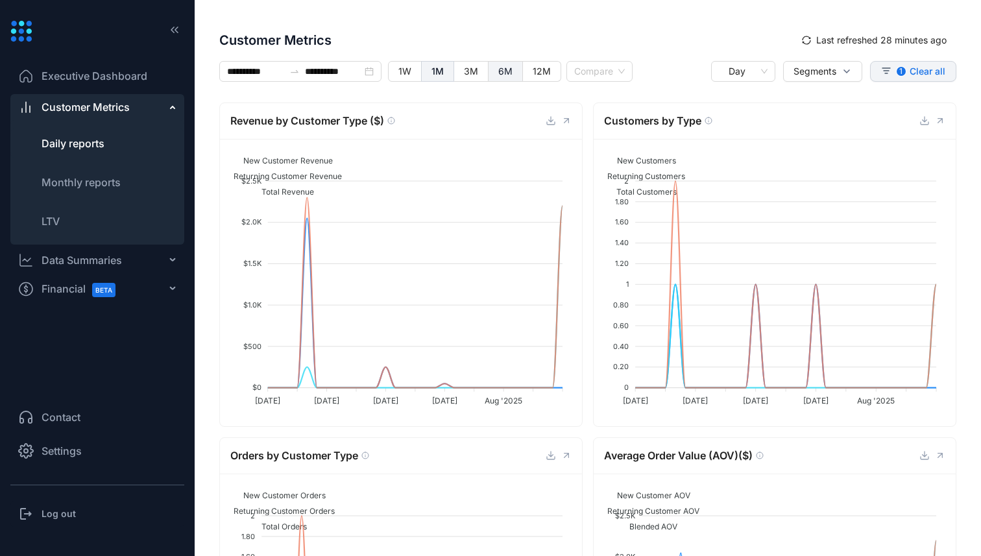
click at [503, 78] on label "6M" at bounding box center [505, 71] width 34 height 21
type input "**********"
